Goal: Task Accomplishment & Management: Manage account settings

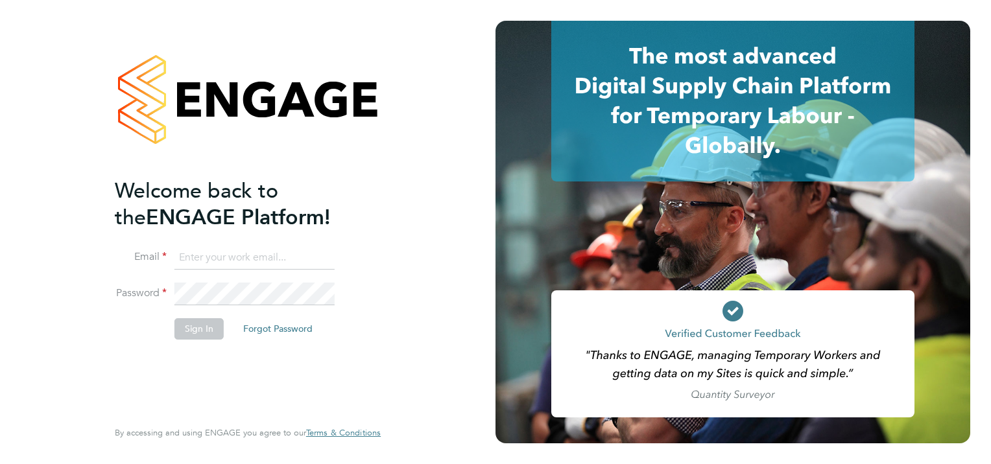
type input "jade.morris@apleona.com"
click at [184, 320] on button "Sign In" at bounding box center [198, 328] width 49 height 21
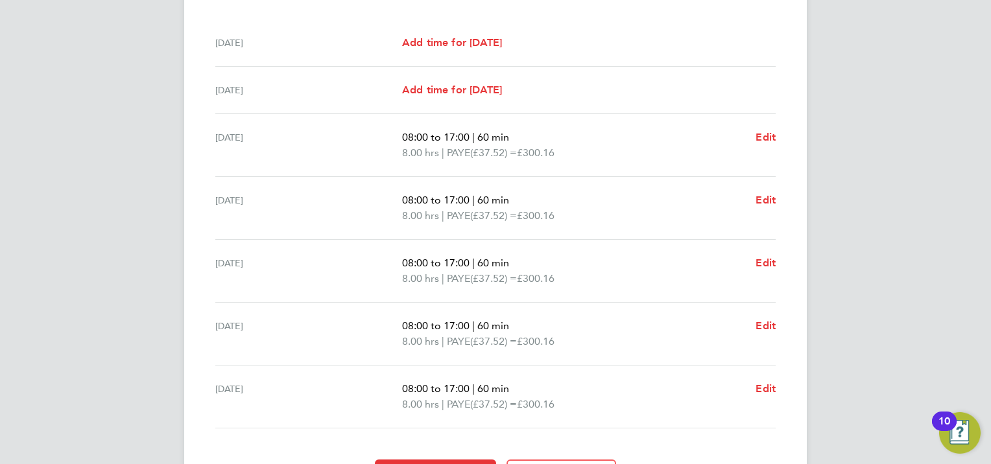
scroll to position [418, 0]
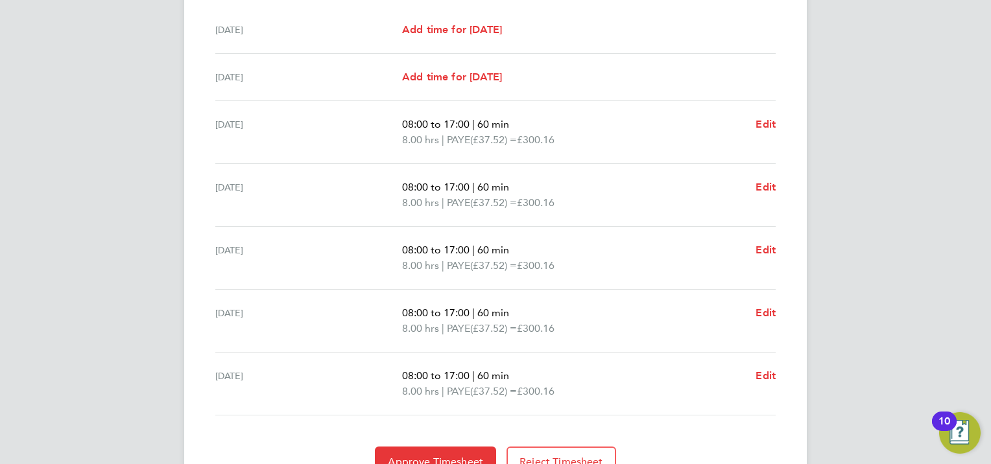
drag, startPoint x: 208, startPoint y: 145, endPoint x: 584, endPoint y: 402, distance: 455.5
click at [584, 402] on div "Back Following [PERSON_NAME] Timesheet [DATE] - [DATE] £1,500. 80 "Electrical E…" at bounding box center [495, 64] width 623 height 891
copy ul "[DATE] 08:00 to 17:00 | 60 min 8.00 hrs | PAYE (£37.52) = £300.16 Edit [DATE] 0…"
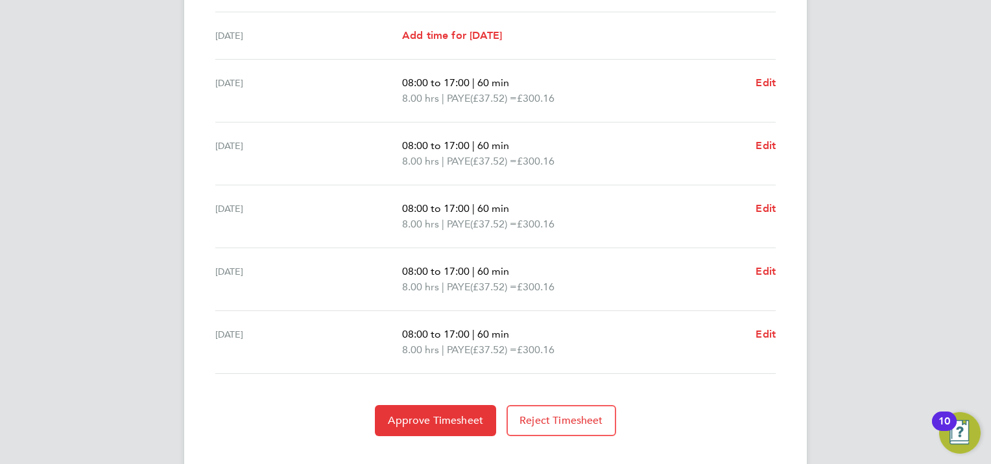
scroll to position [481, 0]
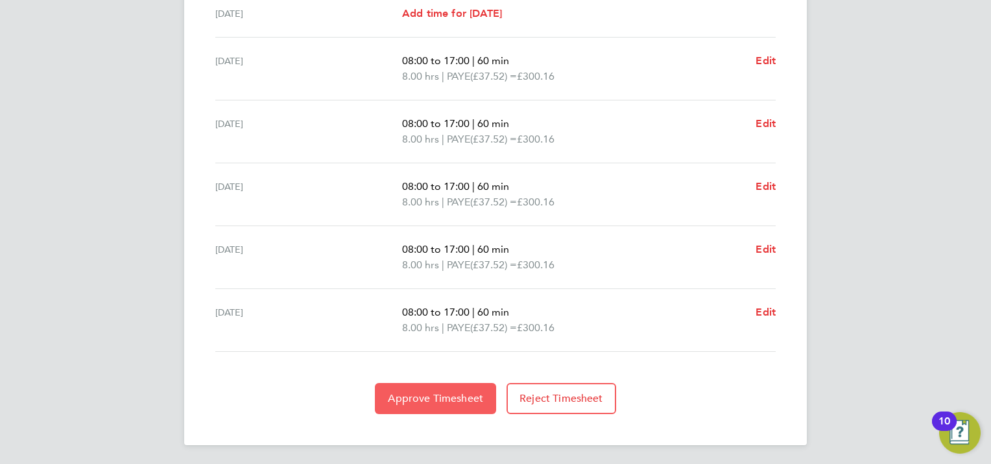
click at [465, 399] on span "Approve Timesheet" at bounding box center [435, 398] width 95 height 13
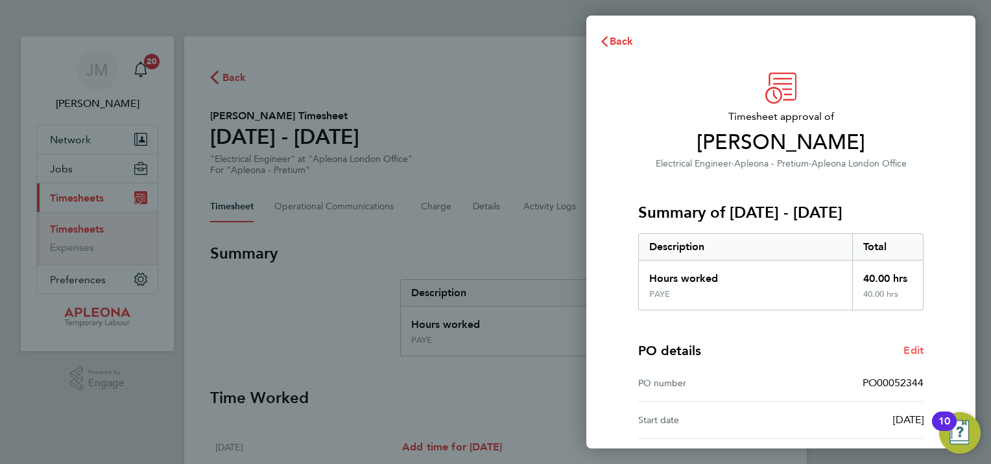
click at [913, 352] on span "Edit" at bounding box center [914, 350] width 20 height 12
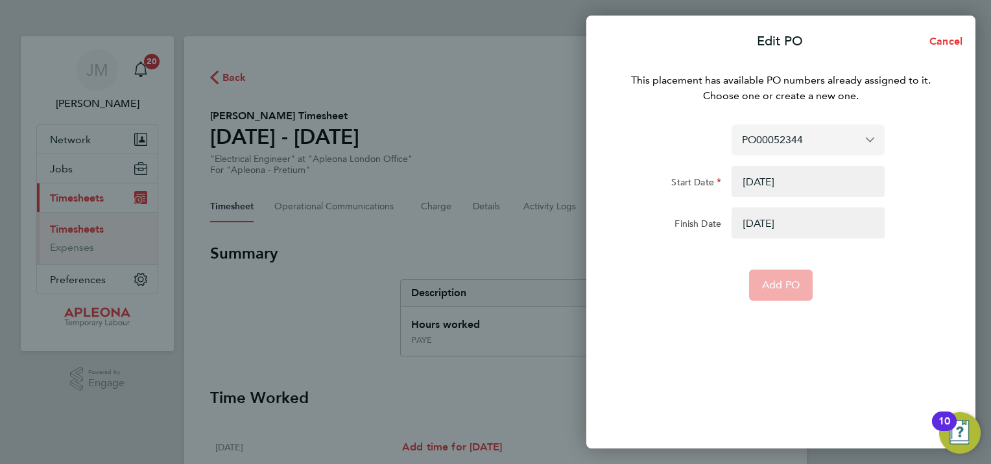
click at [827, 134] on input "PO00052344" at bounding box center [808, 140] width 153 height 30
click at [817, 167] on span "Assign new PO no." at bounding box center [789, 171] width 94 height 12
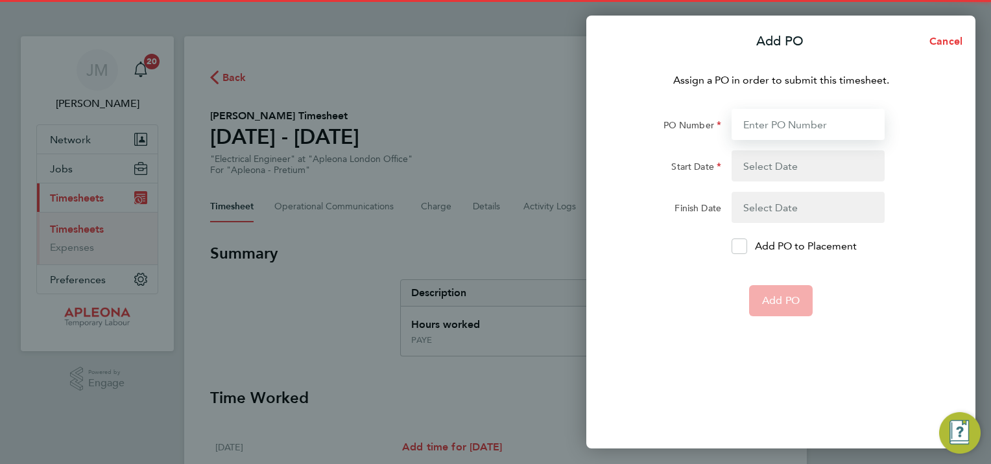
click at [821, 125] on input "PO Number" at bounding box center [808, 124] width 153 height 31
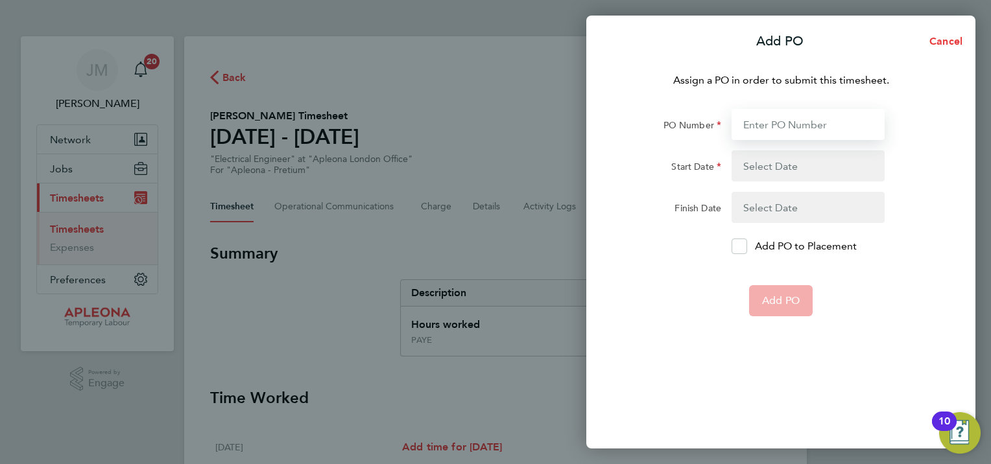
paste input "PO00052390"
type input "PO00052390"
click at [798, 171] on button "button" at bounding box center [808, 165] width 153 height 31
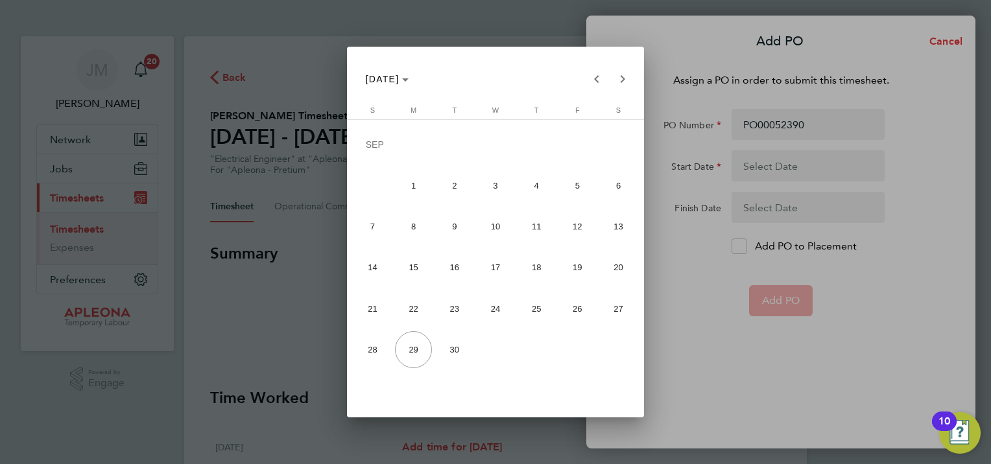
drag, startPoint x: 378, startPoint y: 310, endPoint x: 400, endPoint y: 310, distance: 22.1
click at [400, 310] on tr "21 22 23 24 25 26 27" at bounding box center [495, 308] width 287 height 41
click at [405, 310] on span "22" at bounding box center [413, 309] width 37 height 37
type input "[DATE]"
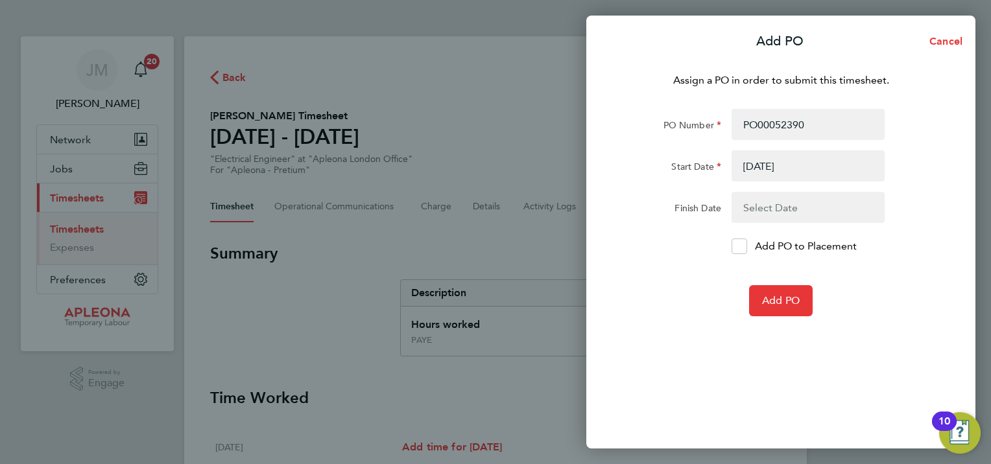
click at [863, 198] on button "button" at bounding box center [808, 207] width 153 height 31
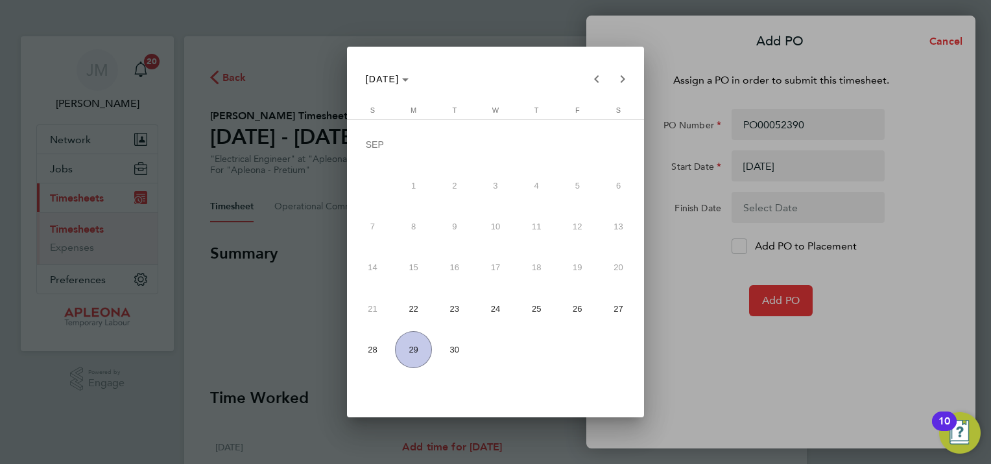
click at [573, 309] on span "26" at bounding box center [577, 309] width 37 height 37
type input "[DATE]"
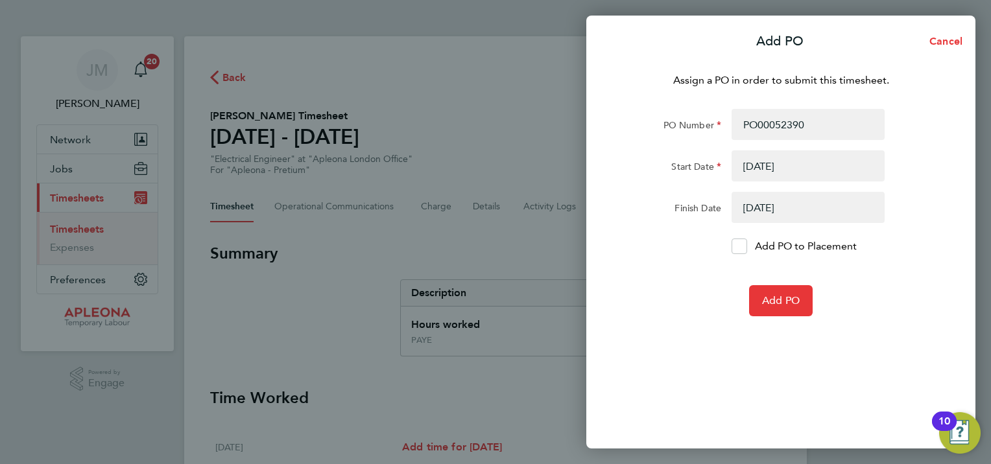
click at [771, 348] on div "Assign a PO in order to submit this timesheet. PO Number PO00052390 Start Date …" at bounding box center [780, 253] width 389 height 392
click at [738, 246] on icon at bounding box center [739, 247] width 10 height 8
click at [744, 246] on input "Add PO to Placement" at bounding box center [744, 246] width 0 height 0
click at [785, 301] on span "Add PO" at bounding box center [781, 300] width 38 height 13
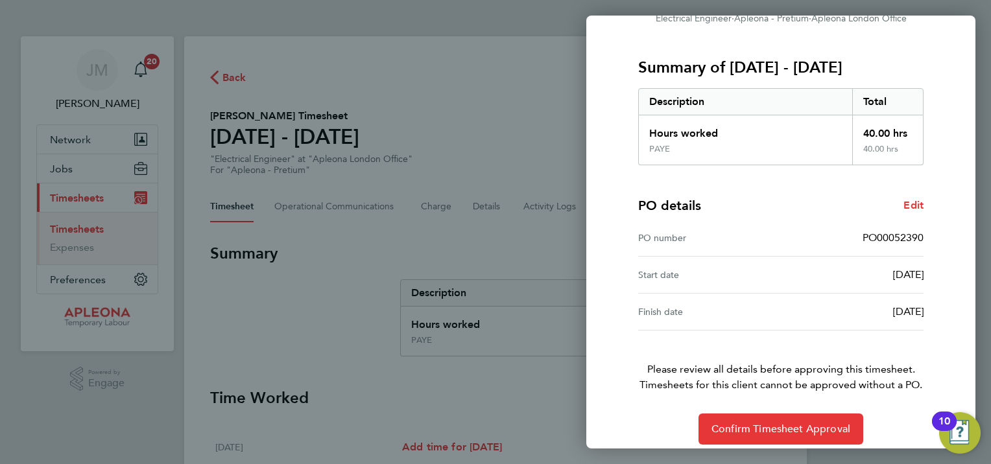
scroll to position [156, 0]
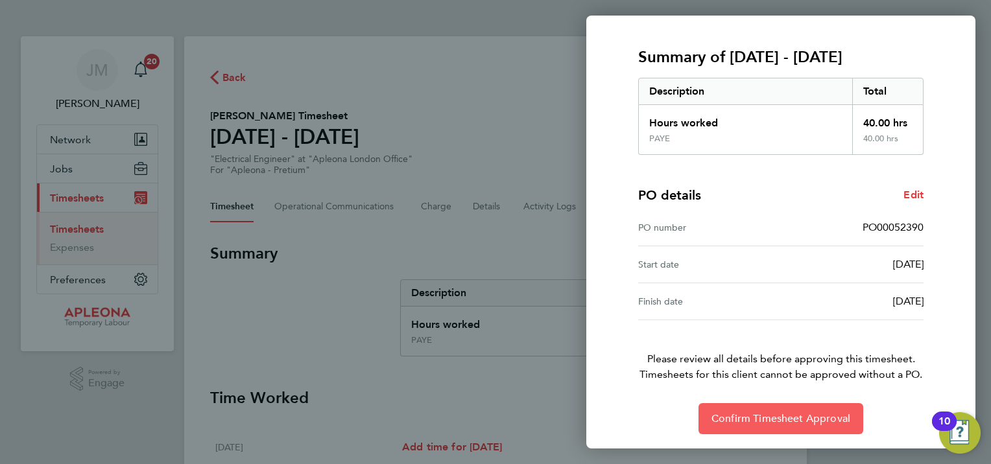
click at [815, 413] on span "Confirm Timesheet Approval" at bounding box center [781, 419] width 139 height 13
